Goal: Find contact information: Find contact information

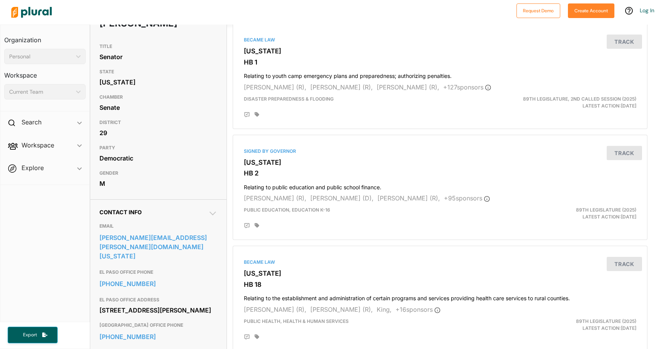
scroll to position [115, 0]
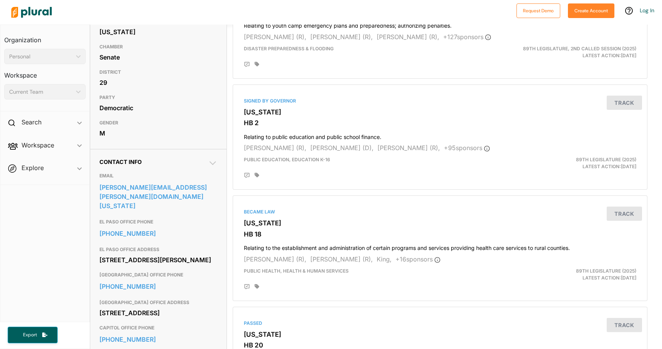
drag, startPoint x: 159, startPoint y: 253, endPoint x: 94, endPoint y: 246, distance: 65.7
click at [94, 246] on div "Contact Info EMAIL [PERSON_NAME][EMAIL_ADDRESS][PERSON_NAME][DOMAIN_NAME][US_ST…" at bounding box center [158, 286] width 137 height 275
drag, startPoint x: 94, startPoint y: 246, endPoint x: 108, endPoint y: 246, distance: 14.2
copy div "[STREET_ADDRESS][PERSON_NAME]"
